Goal: Task Accomplishment & Management: Use online tool/utility

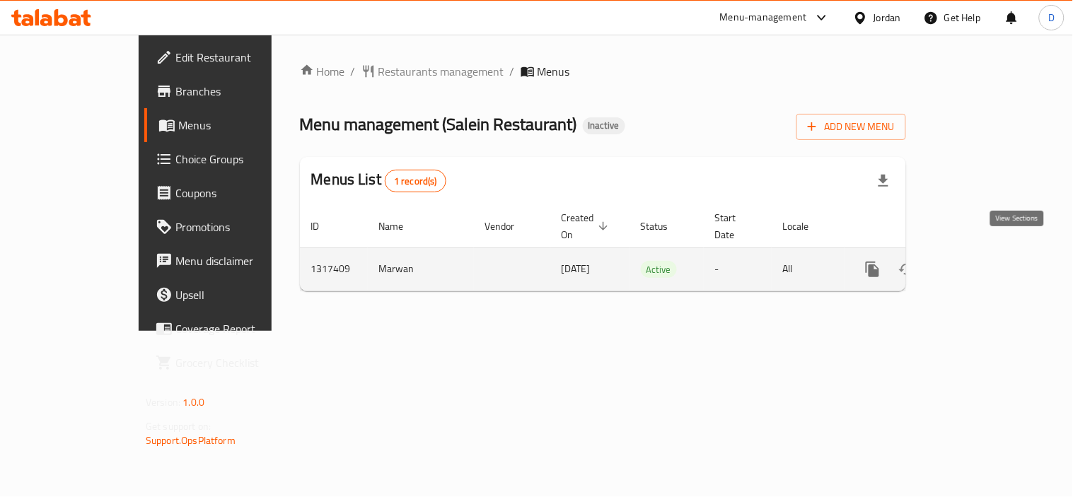
click at [983, 261] on icon "enhanced table" at bounding box center [974, 269] width 17 height 17
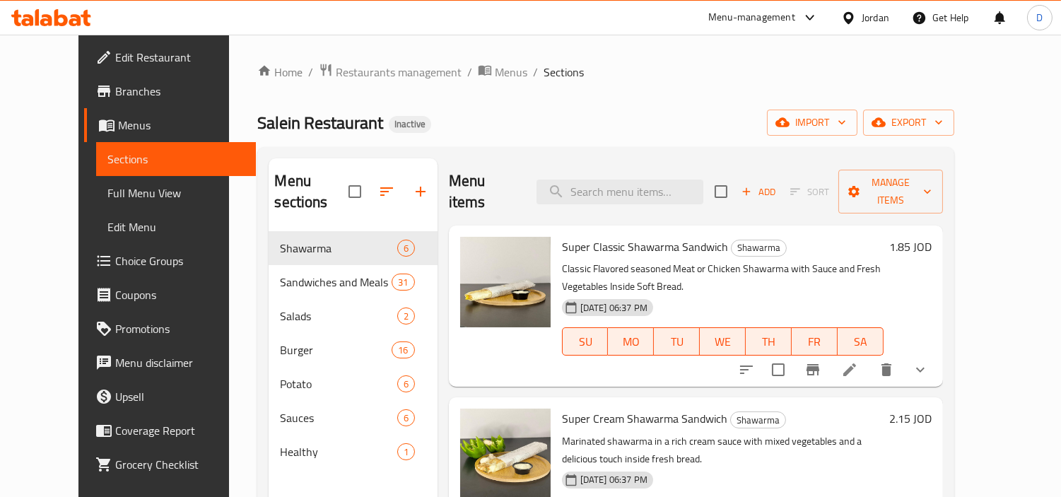
click at [114, 202] on link "Full Menu View" at bounding box center [176, 193] width 160 height 34
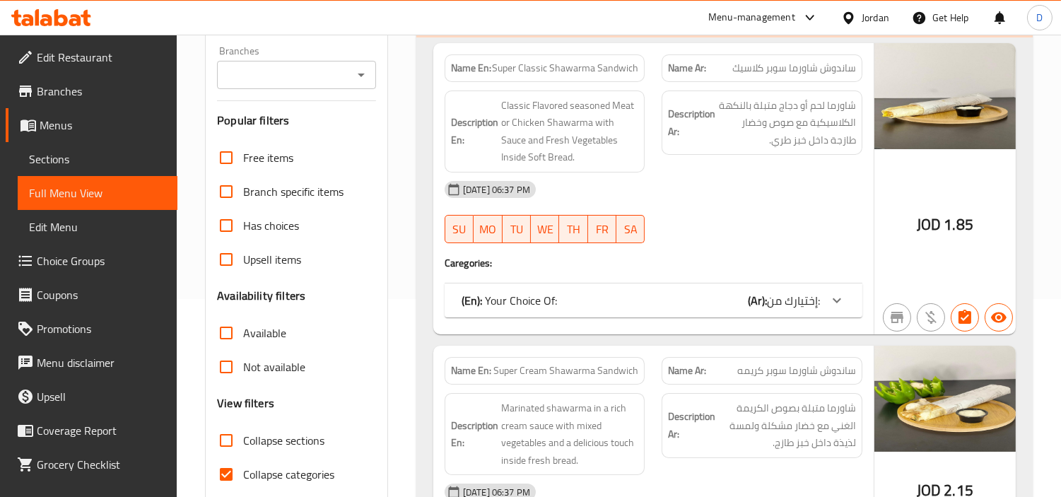
scroll to position [235, 0]
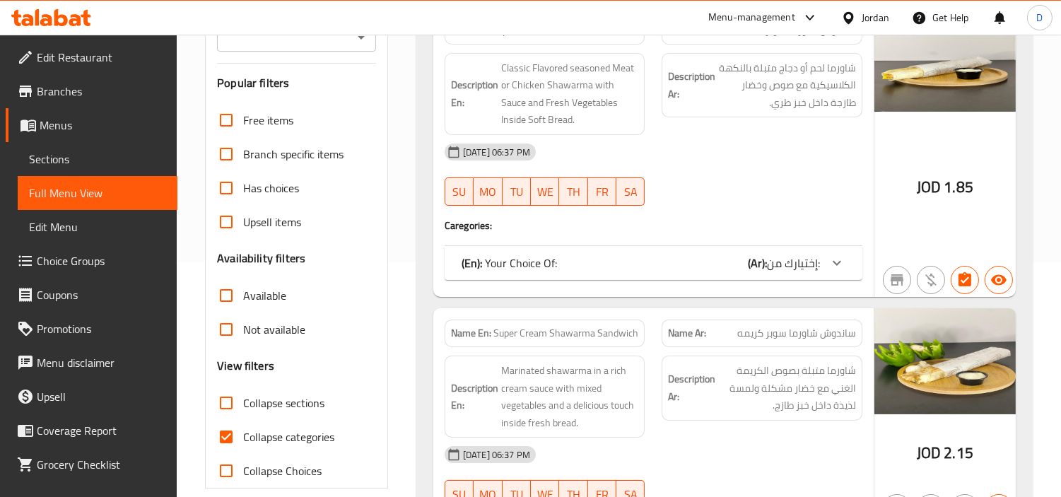
click at [233, 435] on input "Collapse categories" at bounding box center [226, 437] width 34 height 34
checkbox input "false"
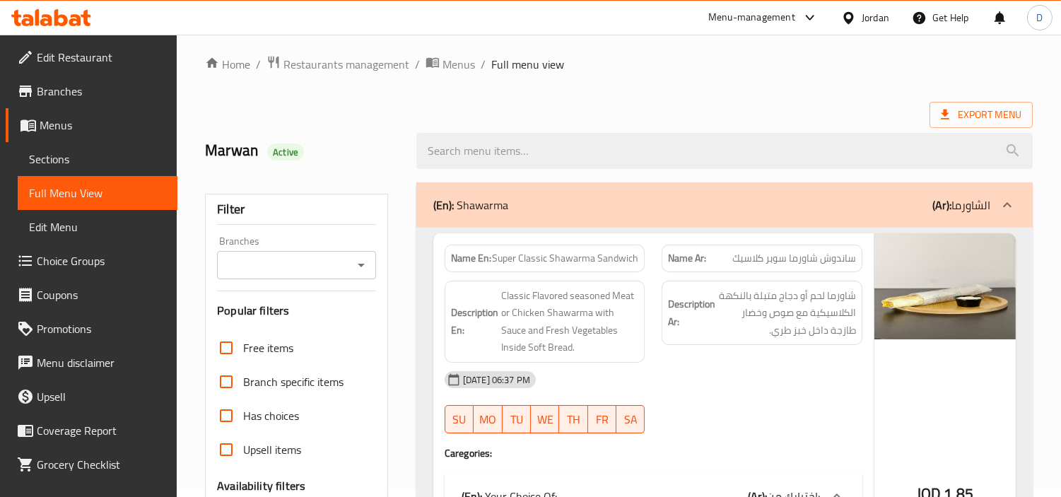
scroll to position [0, 0]
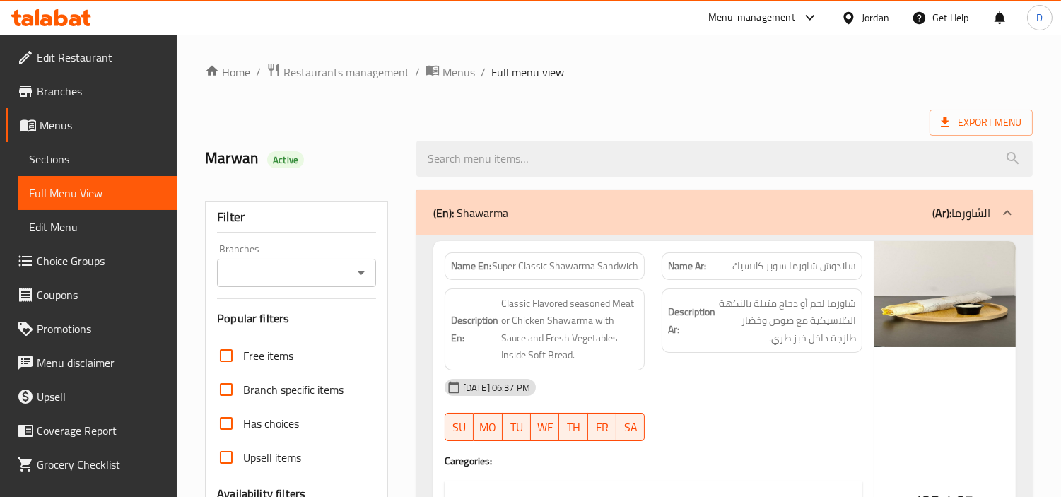
click at [484, 221] on p "(En): Shawarma" at bounding box center [470, 212] width 75 height 17
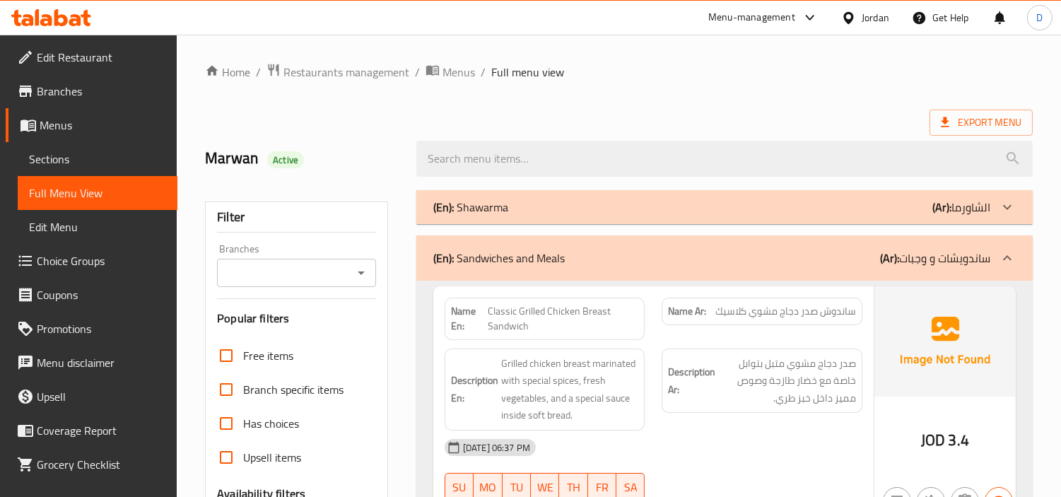
click at [349, 159] on h2 "Marwan Active" at bounding box center [302, 158] width 194 height 21
drag, startPoint x: 269, startPoint y: 165, endPoint x: 305, endPoint y: 168, distance: 36.2
click at [305, 168] on h2 "Marwan Active" at bounding box center [302, 158] width 194 height 21
copy span "Active"
click at [328, 165] on h2 "Marwan Active" at bounding box center [302, 158] width 194 height 21
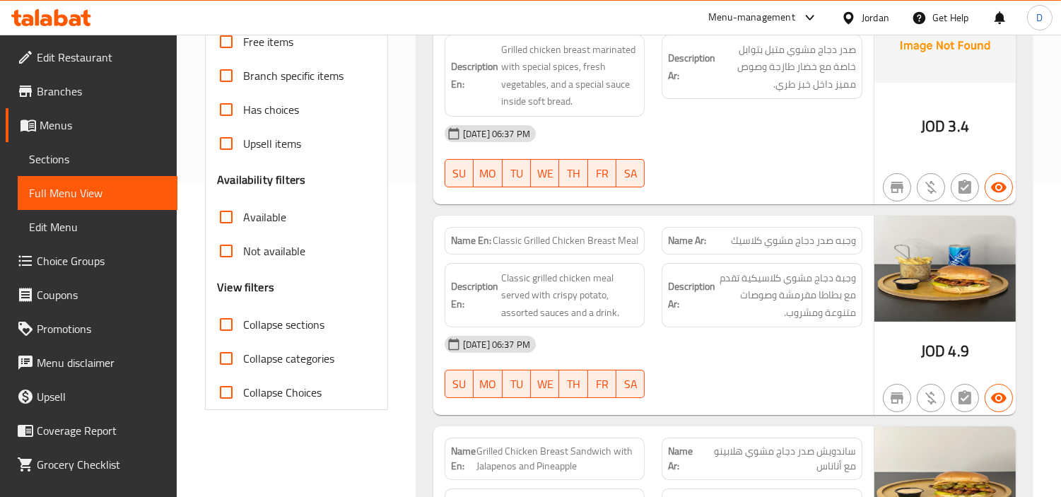
scroll to position [78, 0]
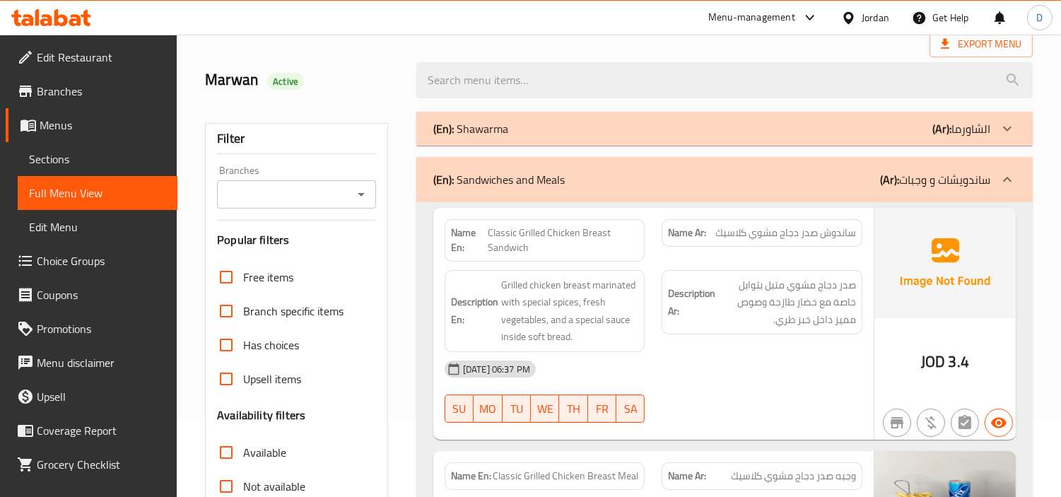
click at [404, 76] on div "Marwan Active" at bounding box center [302, 80] width 211 height 63
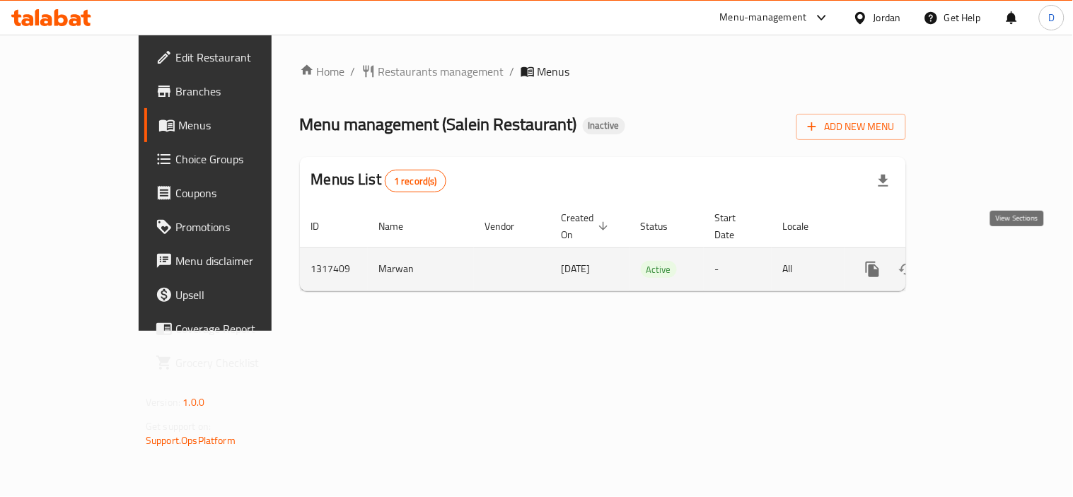
click at [983, 261] on icon "enhanced table" at bounding box center [974, 269] width 17 height 17
